Goal: Task Accomplishment & Management: Complete application form

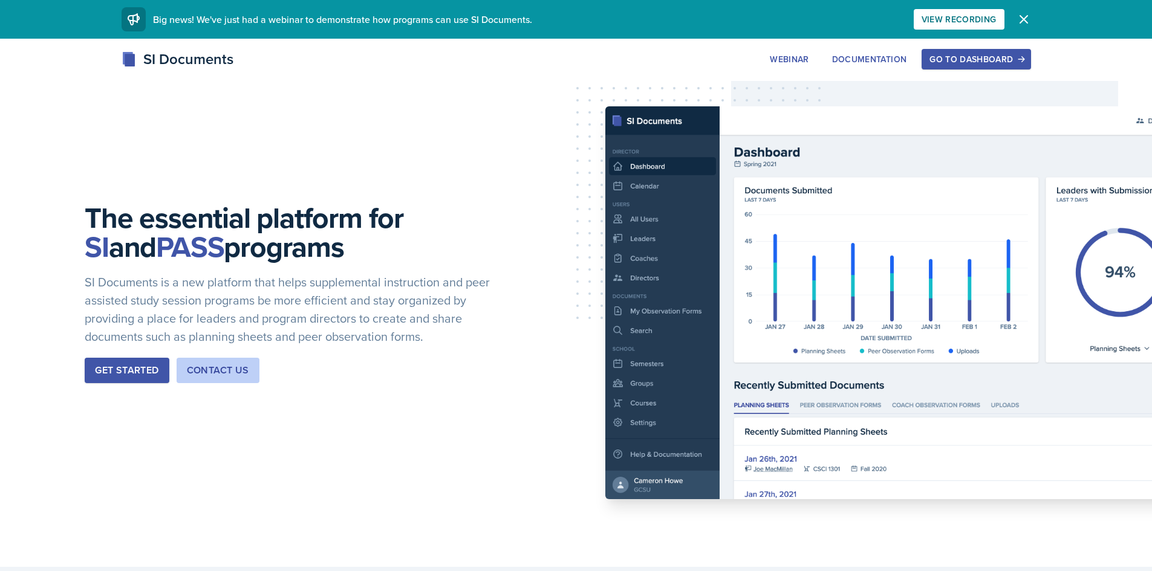
click at [121, 374] on div "Get Started" at bounding box center [126, 370] width 63 height 15
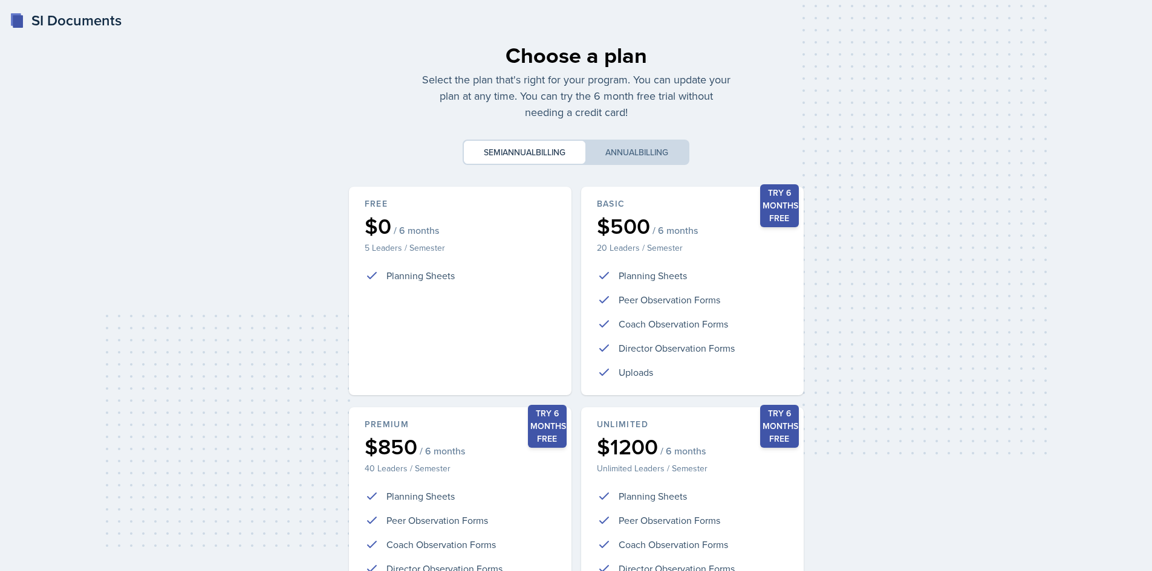
click at [17, 22] on rect at bounding box center [18, 21] width 10 height 13
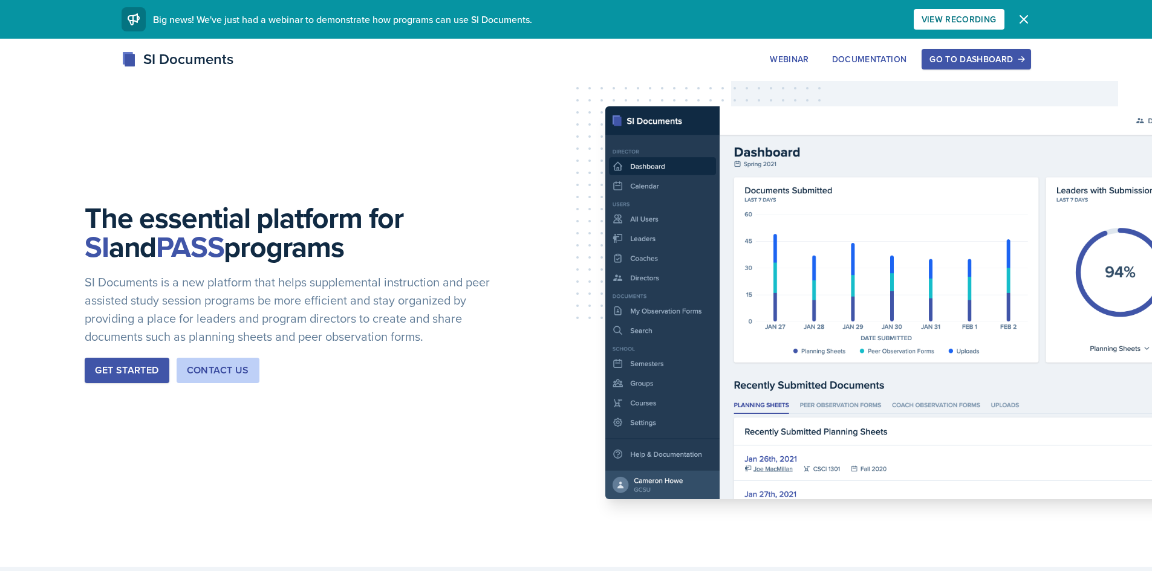
click at [968, 60] on div "Go to Dashboard" at bounding box center [975, 59] width 93 height 10
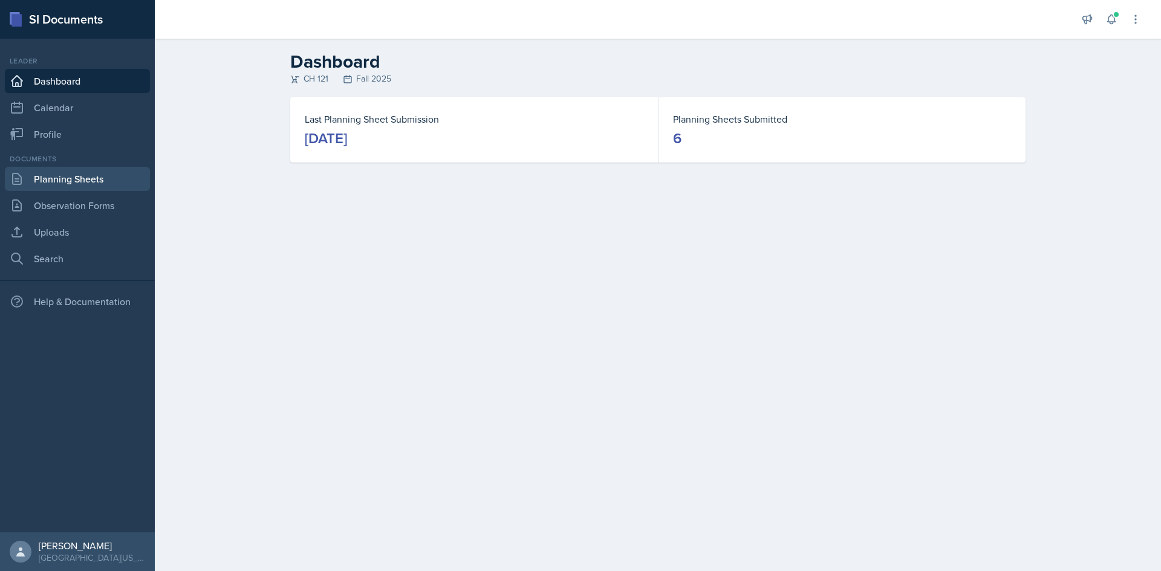
click at [38, 186] on link "Planning Sheets" at bounding box center [77, 179] width 145 height 24
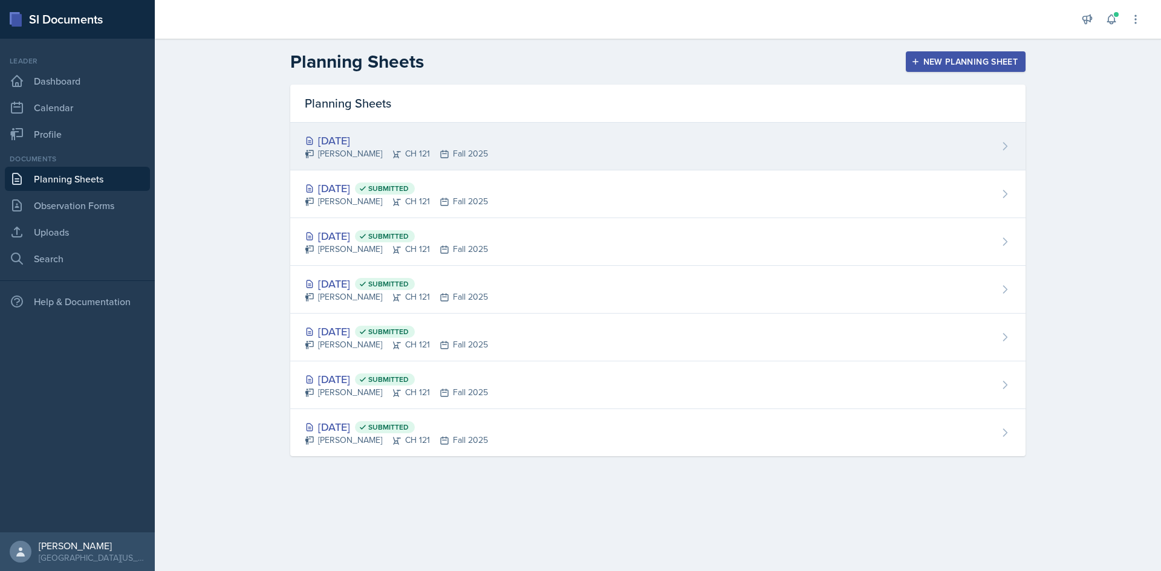
click at [347, 142] on div "[DATE]" at bounding box center [396, 140] width 183 height 16
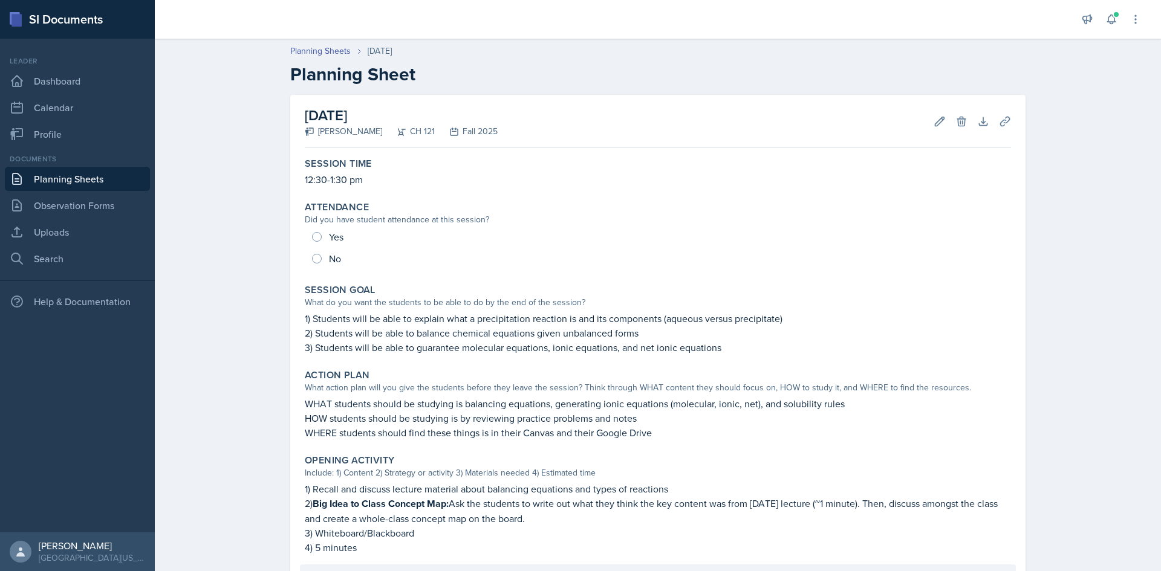
scroll to position [336, 0]
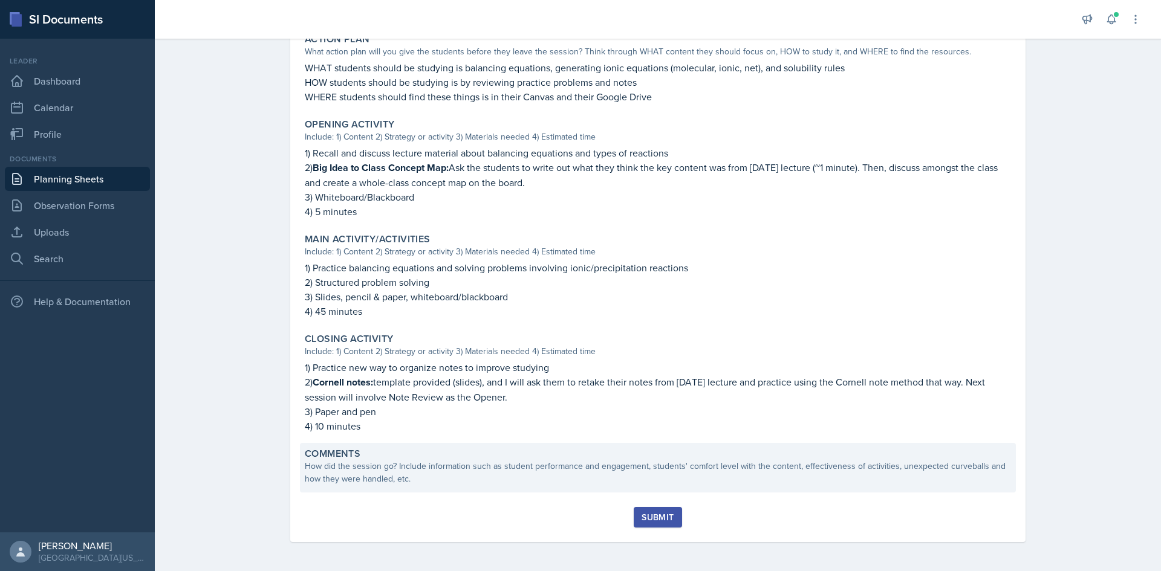
click at [332, 469] on div "How did the session go? Include information such as student performance and eng…" at bounding box center [658, 472] width 706 height 25
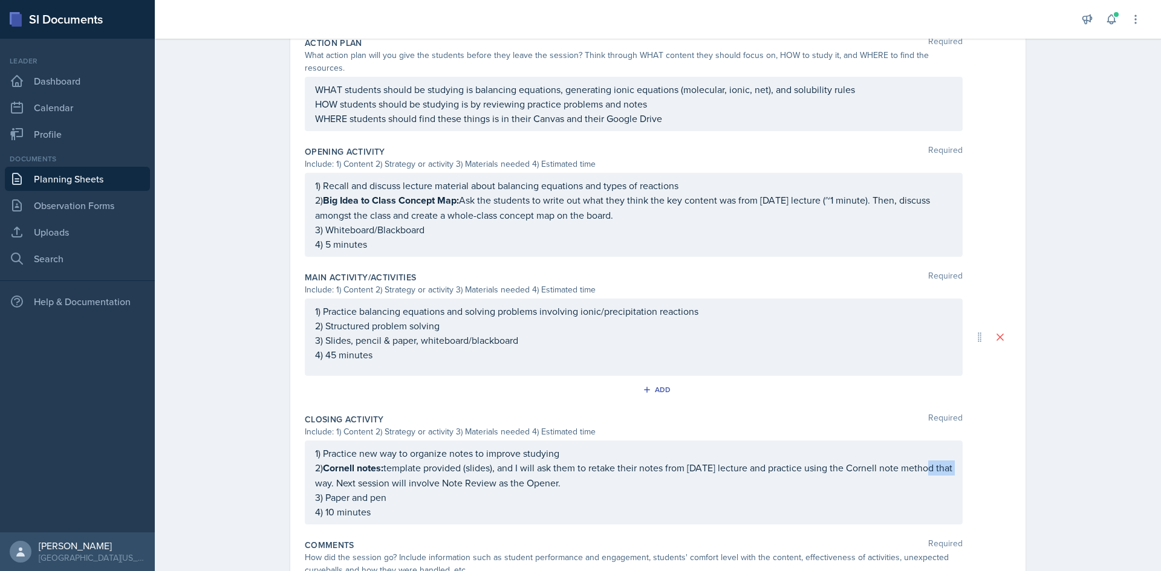
click at [332, 469] on p "2) Cornell notes: template provided (slides), and I will ask them to retake the…" at bounding box center [633, 476] width 637 height 30
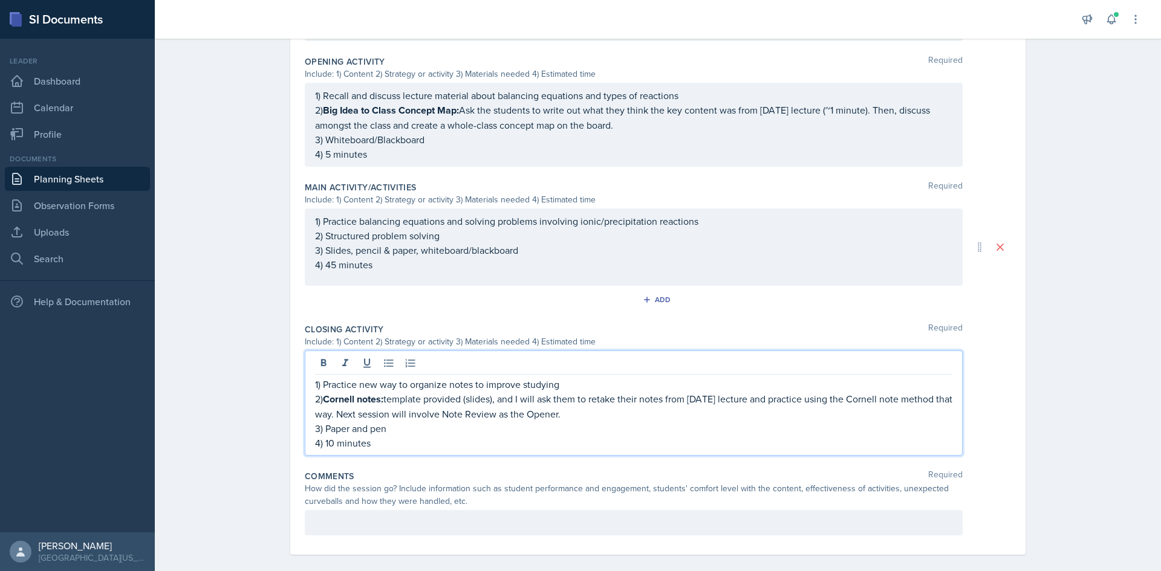
click at [345, 516] on p at bounding box center [633, 523] width 637 height 15
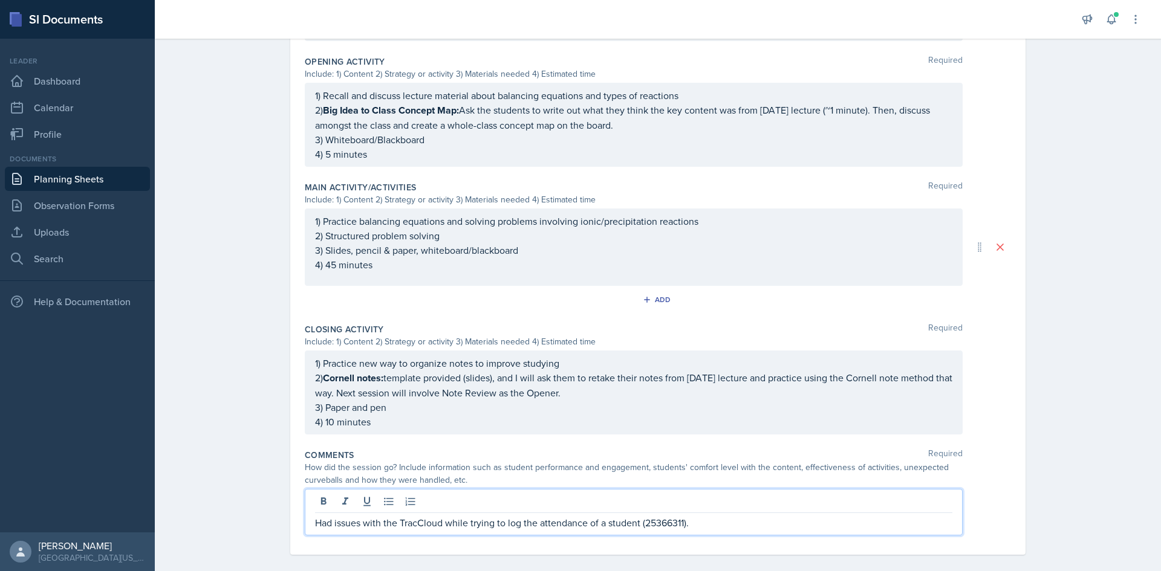
click at [248, 447] on div "Planning Sheets [DATE] Planning Sheet Date [DATE] [DATE] 31 1 2 3 4 5 6 7 8 9 1…" at bounding box center [658, 87] width 1006 height 993
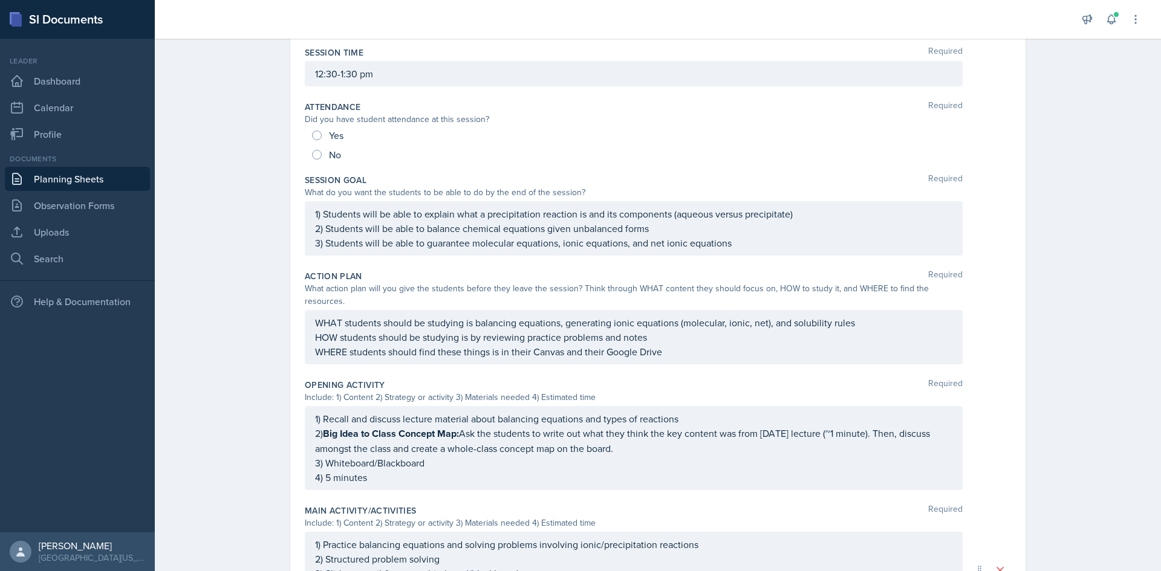
scroll to position [57, 0]
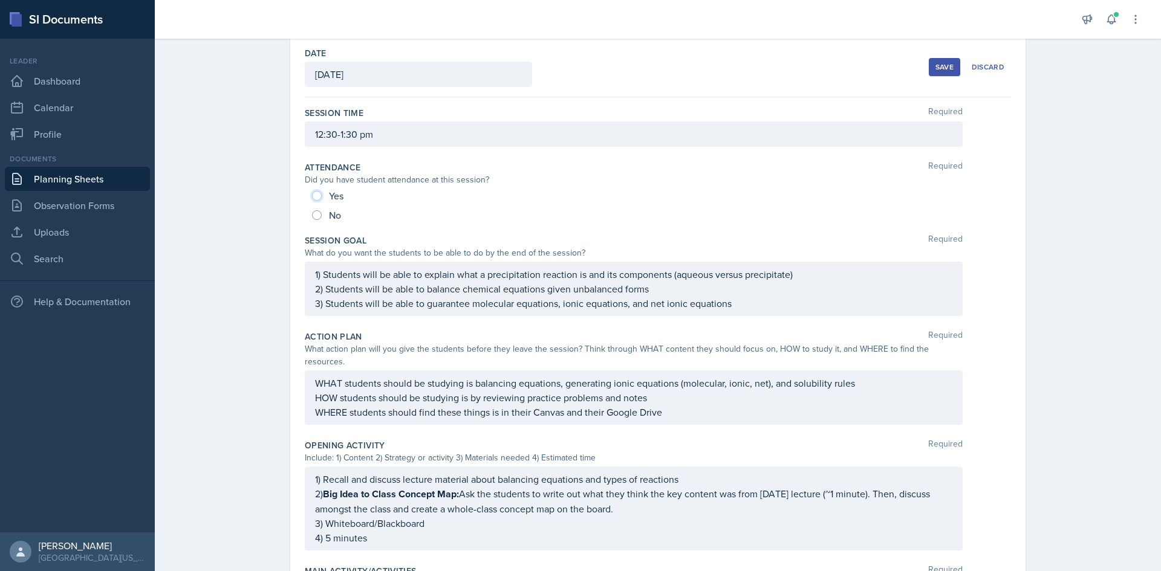
click at [312, 192] on input "Yes" at bounding box center [317, 196] width 10 height 10
radio input "true"
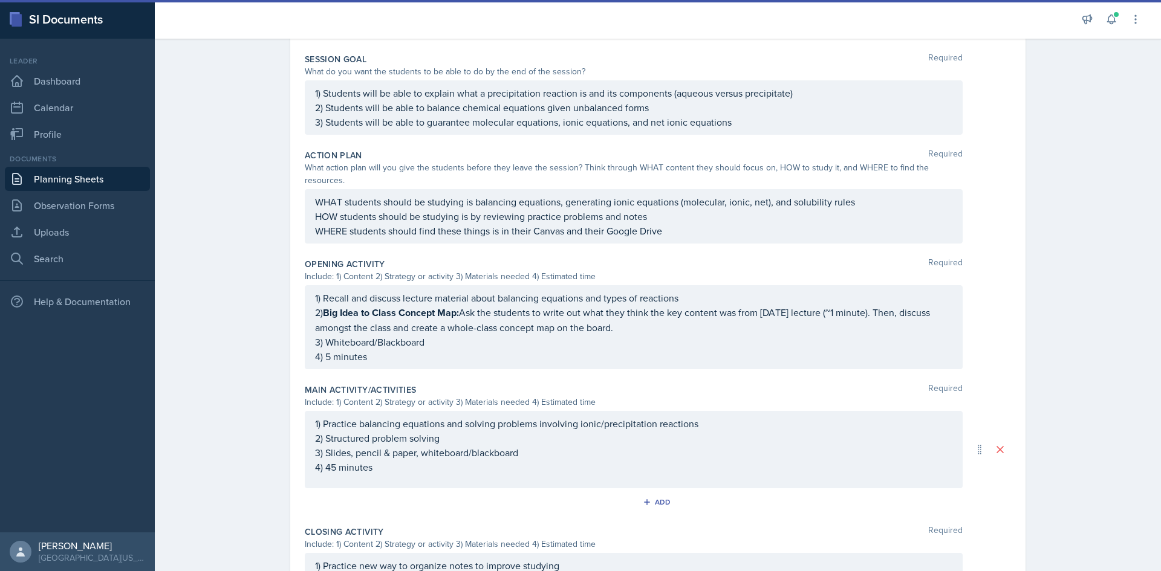
scroll to position [0, 0]
